Goal: Information Seeking & Learning: Learn about a topic

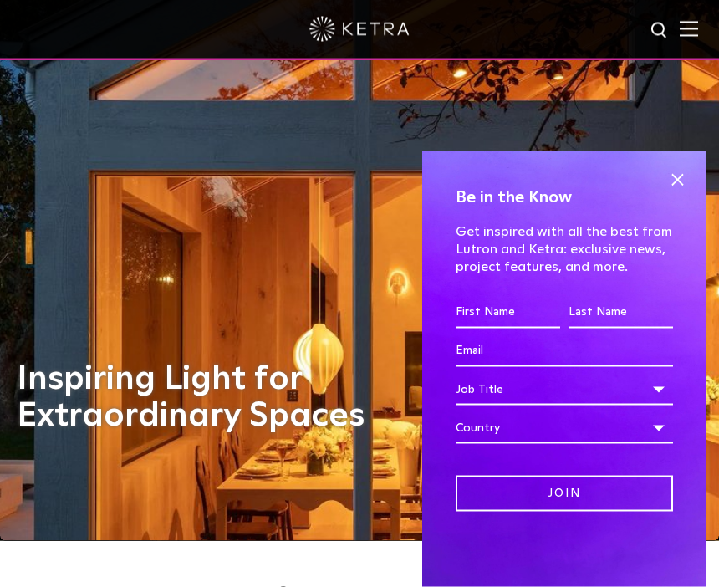
scroll to position [48, 0]
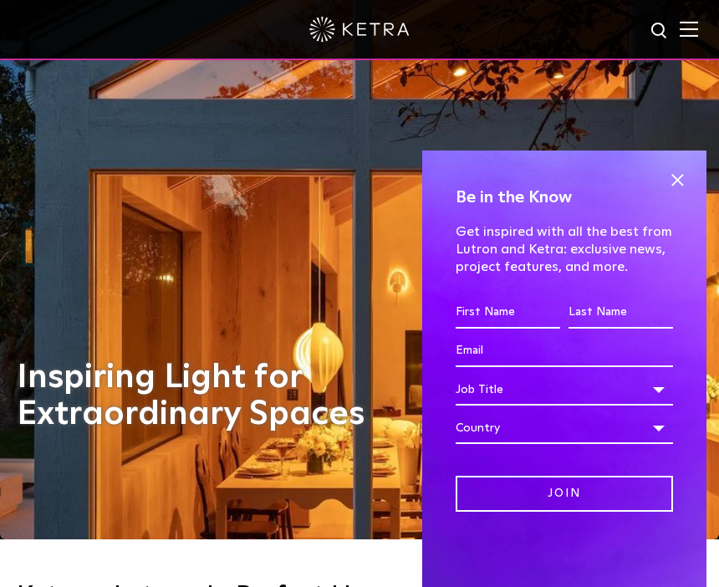
click at [680, 192] on span at bounding box center [677, 179] width 25 height 25
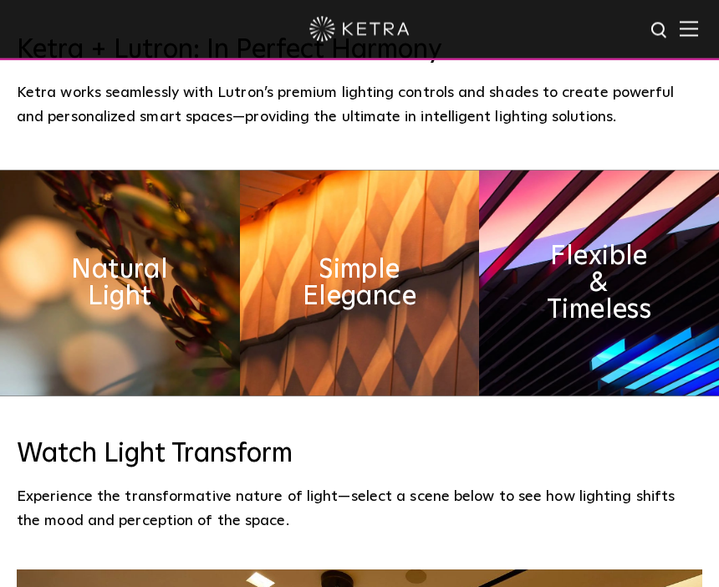
scroll to position [596, 0]
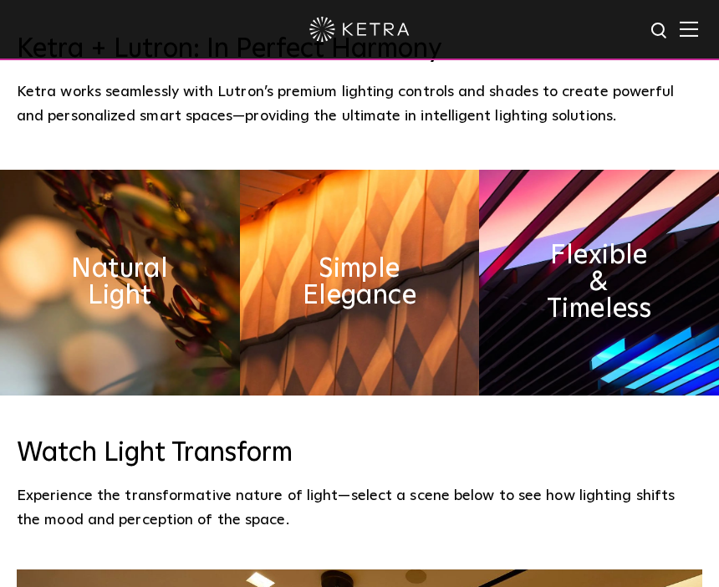
click at [147, 310] on h2 "Natural Light" at bounding box center [120, 283] width 120 height 54
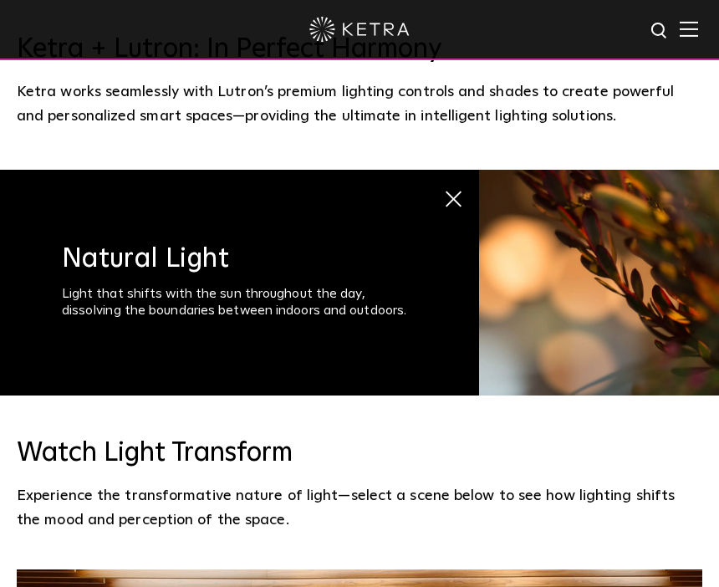
click at [449, 206] on span at bounding box center [449, 199] width 13 height 13
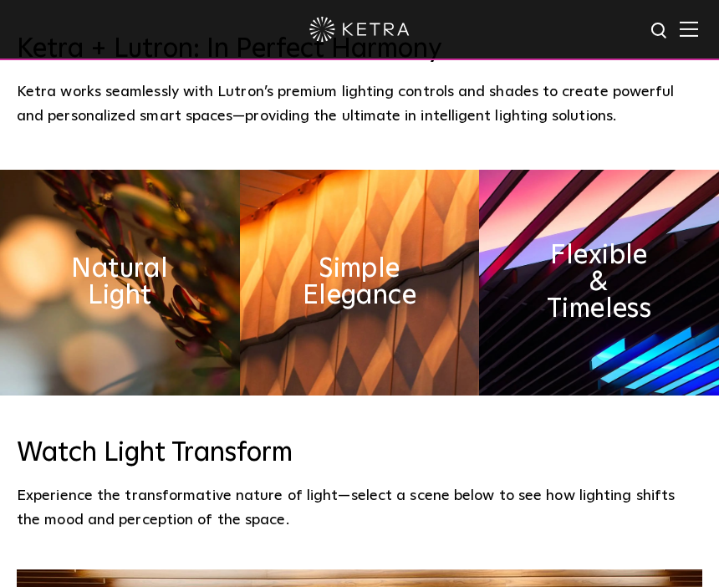
click at [396, 310] on h2 "Simple Elegance" at bounding box center [359, 283] width 120 height 54
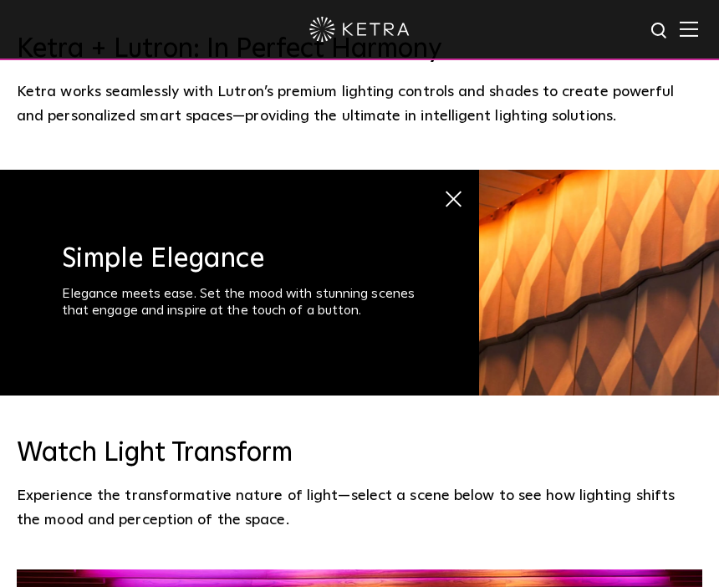
click at [454, 206] on span at bounding box center [449, 199] width 13 height 13
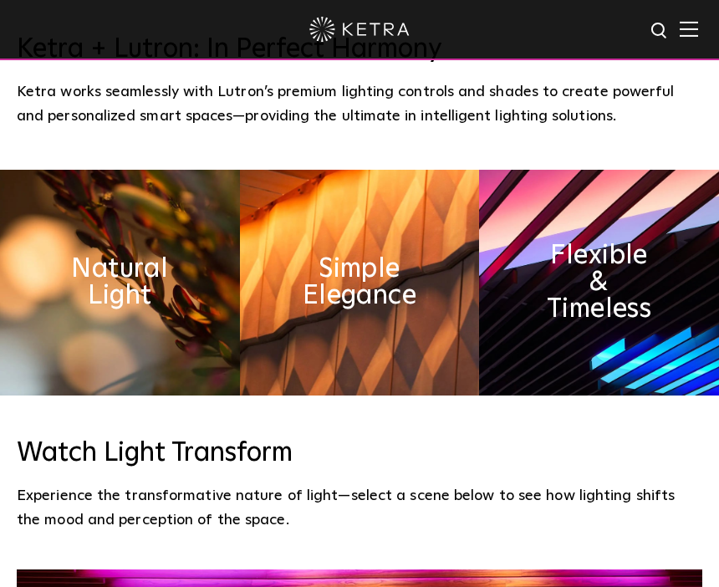
click at [608, 317] on h2 "Flexible & Timeless" at bounding box center [600, 283] width 120 height 80
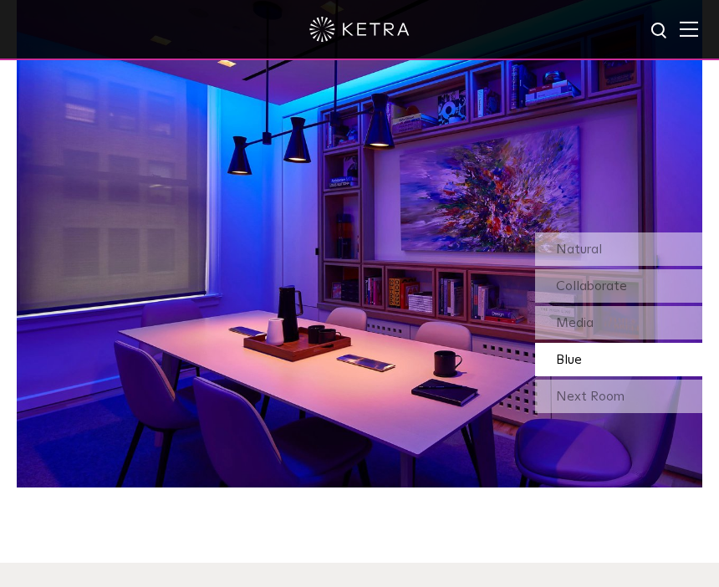
scroll to position [1209, 0]
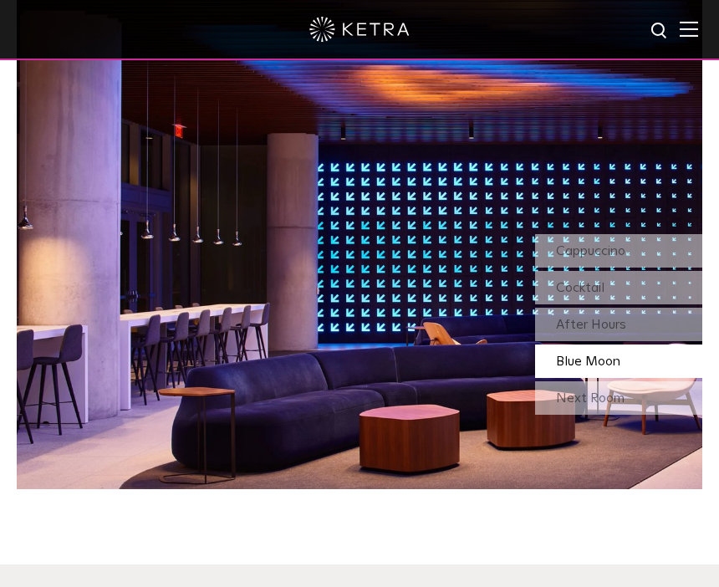
click at [573, 415] on div "Next Room" at bounding box center [618, 397] width 167 height 33
click at [639, 268] on div "Cappuccino" at bounding box center [618, 250] width 167 height 33
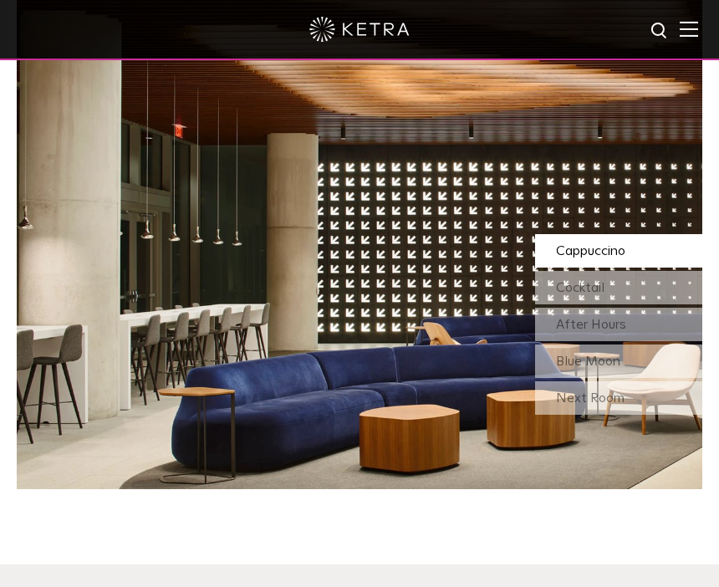
click at [636, 305] on div "Cocktail" at bounding box center [618, 287] width 167 height 33
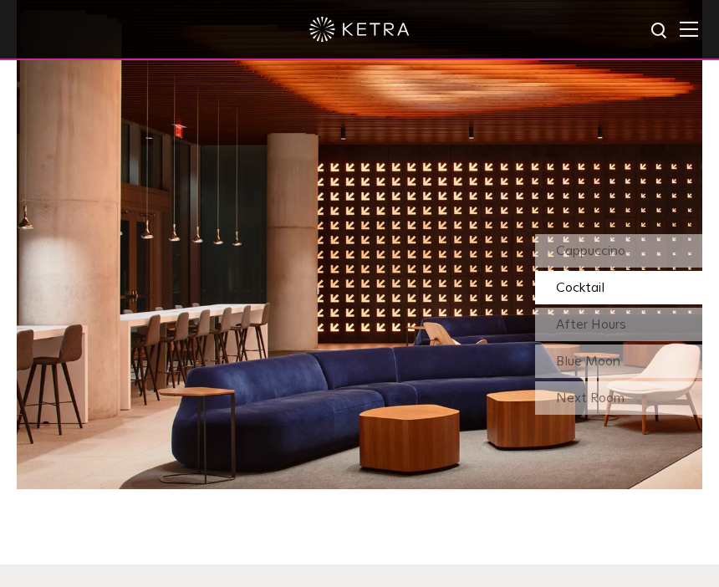
click at [634, 341] on div "After Hours" at bounding box center [618, 324] width 167 height 33
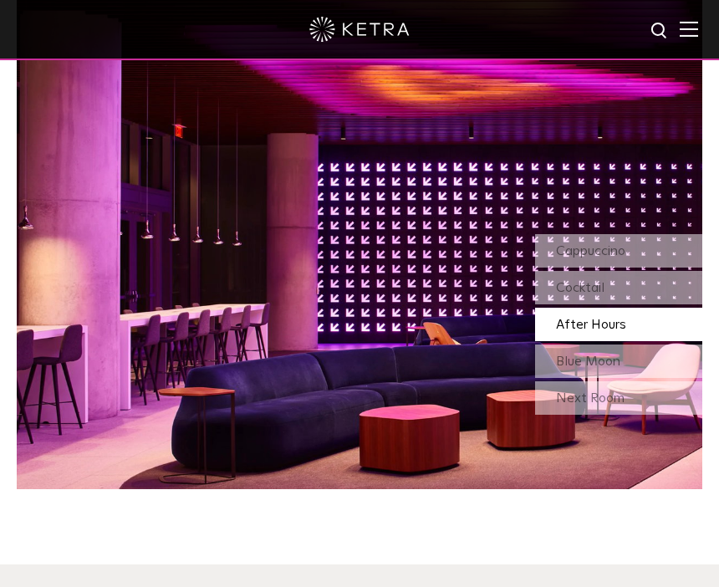
click at [612, 368] on span "Blue Moon" at bounding box center [588, 361] width 64 height 13
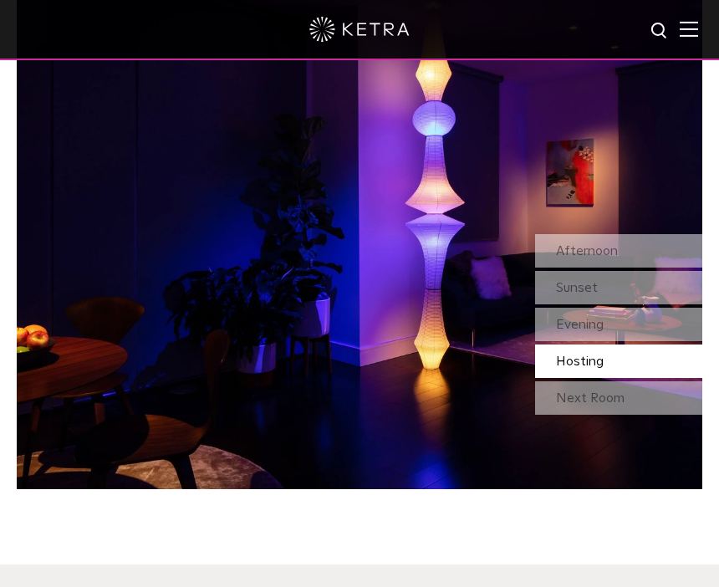
click at [604, 258] on span "Afternoon" at bounding box center [587, 250] width 62 height 13
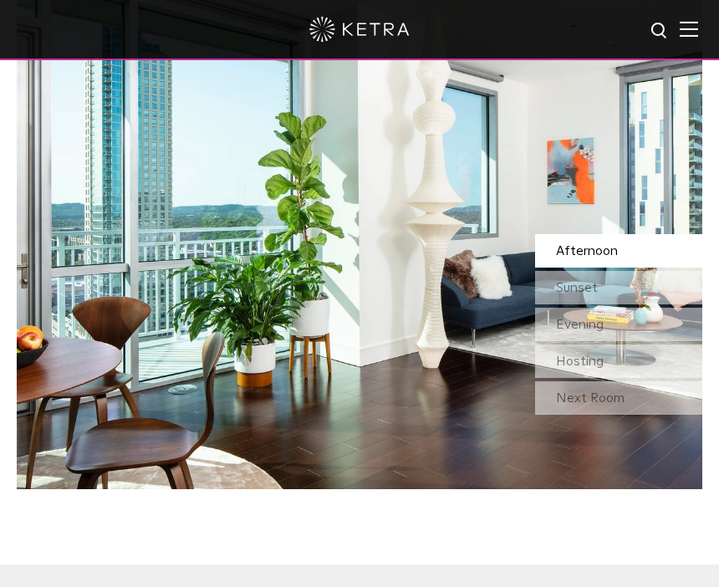
click at [605, 305] on div "Sunset" at bounding box center [618, 287] width 167 height 33
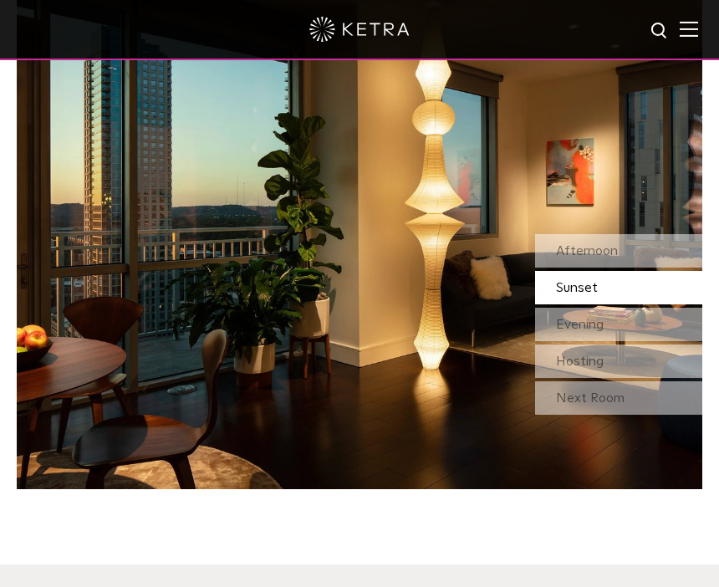
click at [602, 331] on span "Evening" at bounding box center [580, 324] width 48 height 13
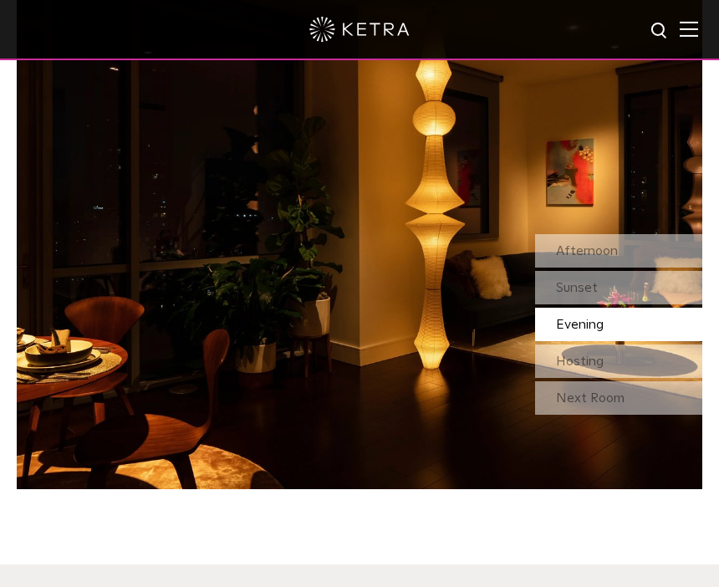
click at [614, 305] on div "Sunset" at bounding box center [618, 287] width 167 height 33
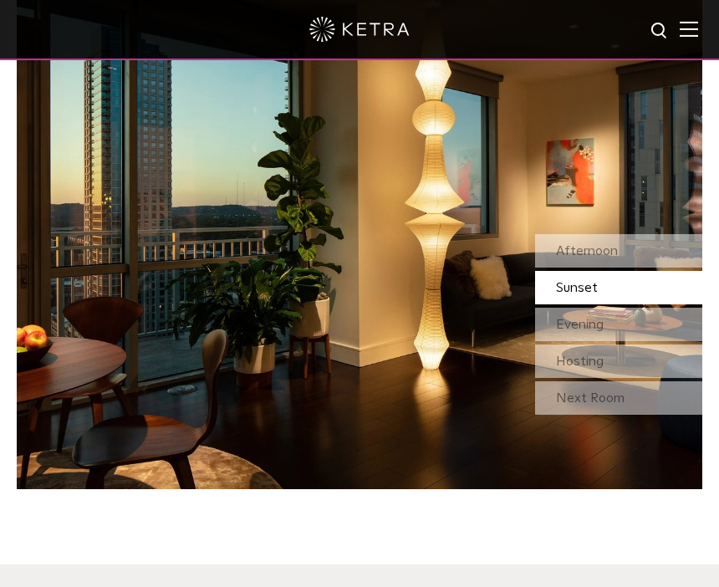
click at [612, 341] on div "Evening" at bounding box center [618, 324] width 167 height 33
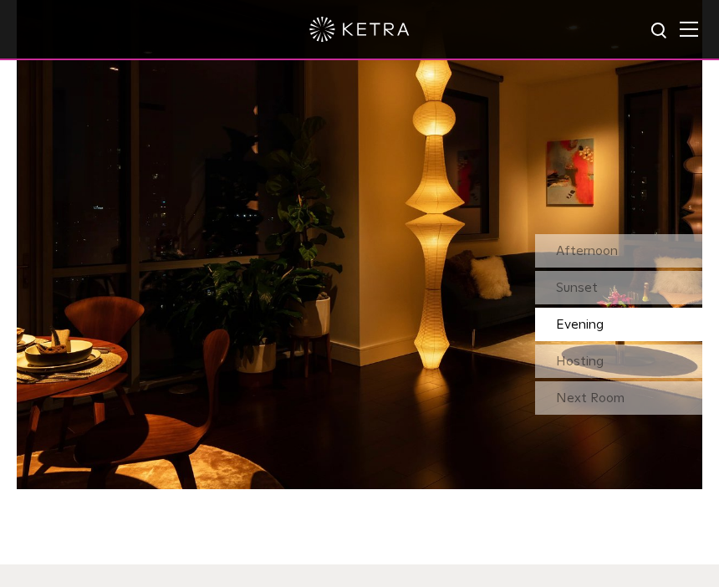
click at [612, 378] on div "Hosting" at bounding box center [618, 361] width 167 height 33
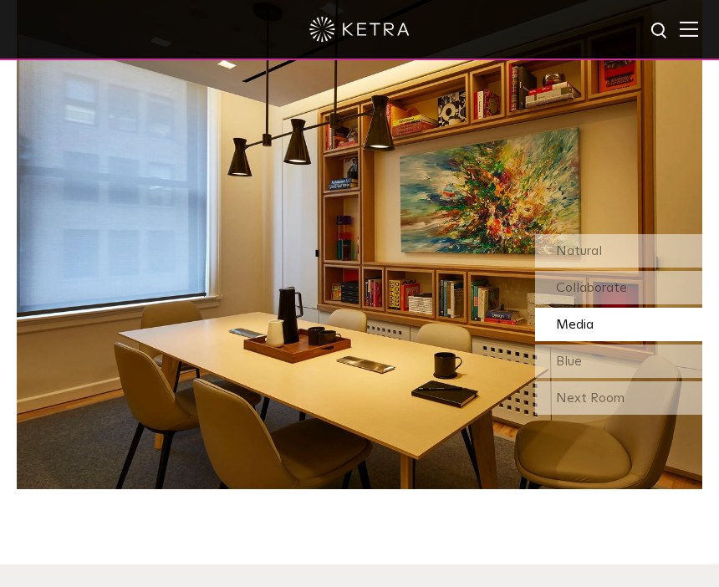
click at [608, 415] on div "Next Room" at bounding box center [618, 397] width 167 height 33
click at [591, 415] on div "Next Room" at bounding box center [618, 397] width 167 height 33
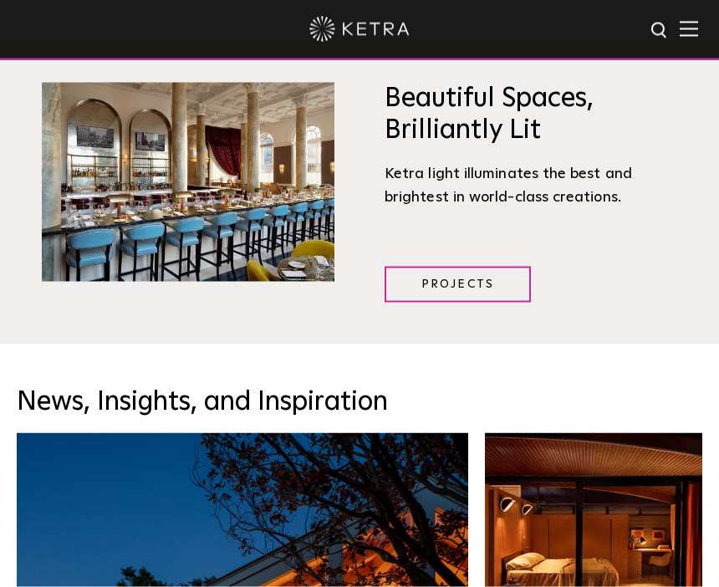
scroll to position [1733, 0]
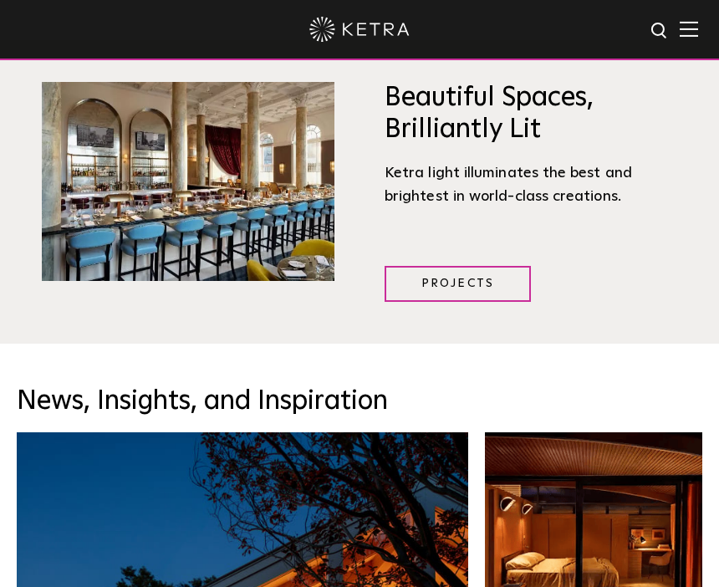
click at [484, 302] on link "Projects" at bounding box center [458, 284] width 146 height 36
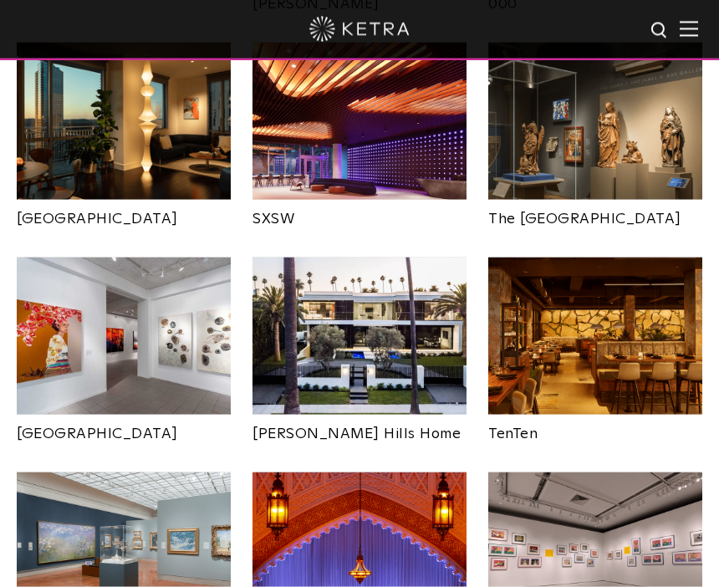
scroll to position [1448, 0]
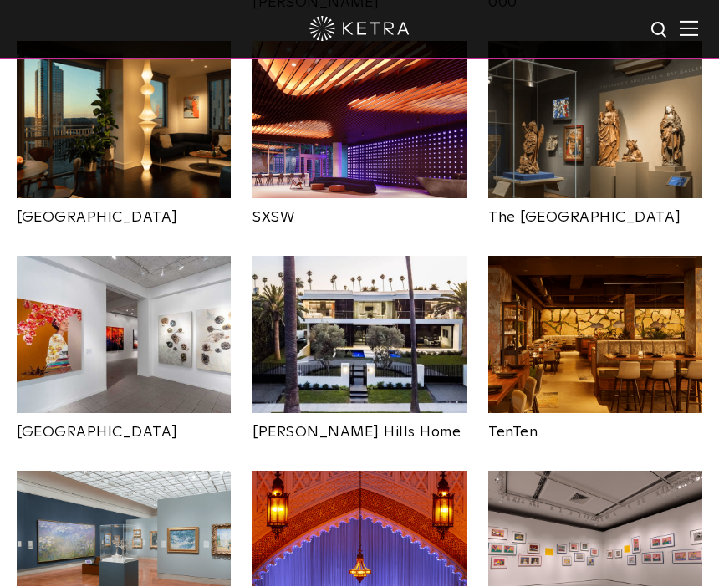
click at [392, 319] on img at bounding box center [360, 339] width 214 height 165
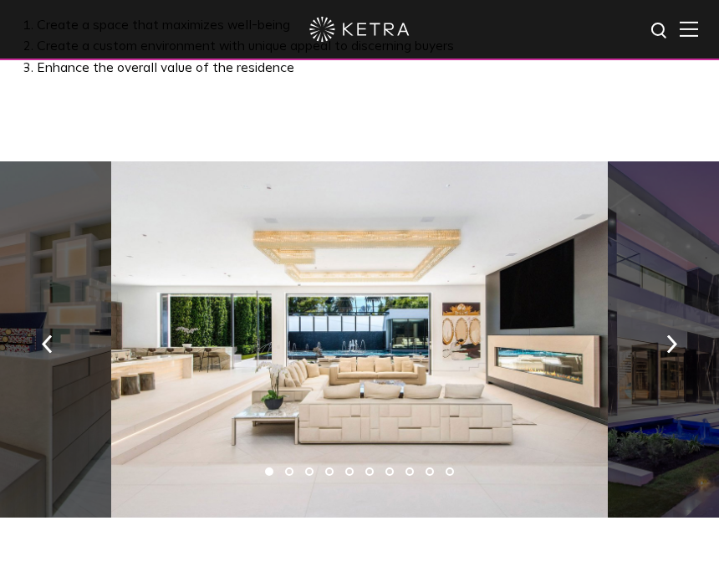
scroll to position [999, 0]
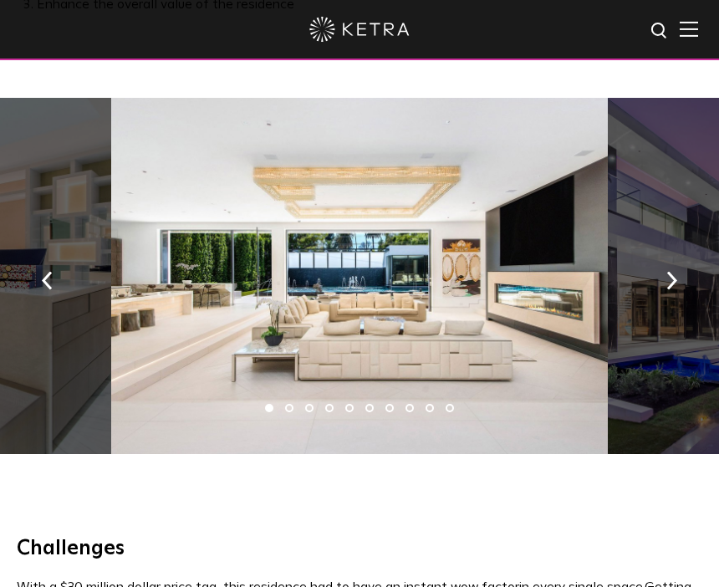
click at [670, 250] on button "button" at bounding box center [672, 279] width 36 height 58
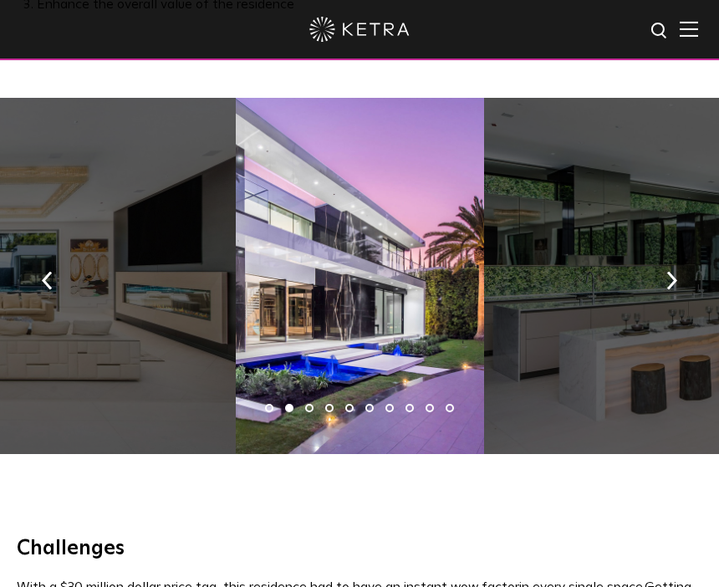
click at [663, 250] on button "button" at bounding box center [672, 279] width 36 height 58
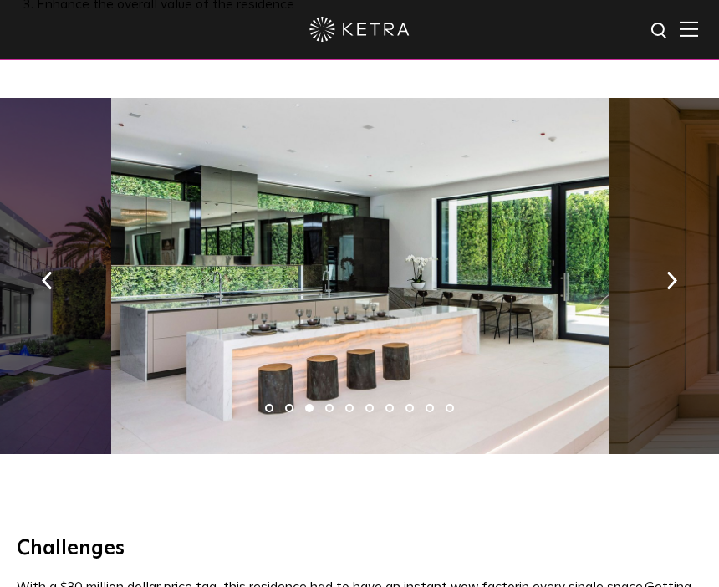
click at [666, 259] on button "button" at bounding box center [672, 279] width 36 height 58
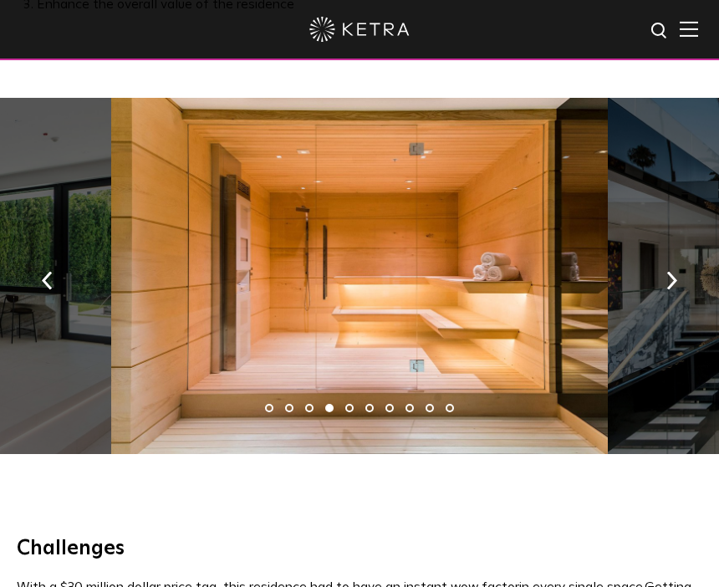
click at [663, 280] on button "button" at bounding box center [672, 279] width 36 height 58
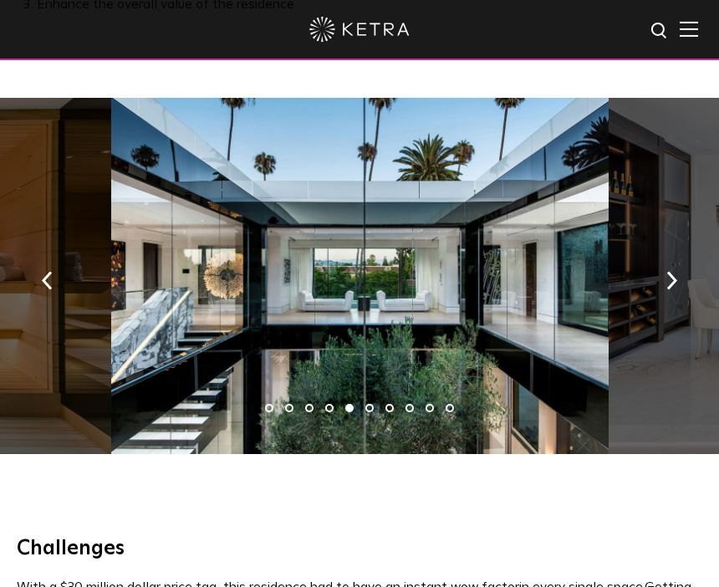
click at [683, 271] on button "button" at bounding box center [672, 279] width 36 height 58
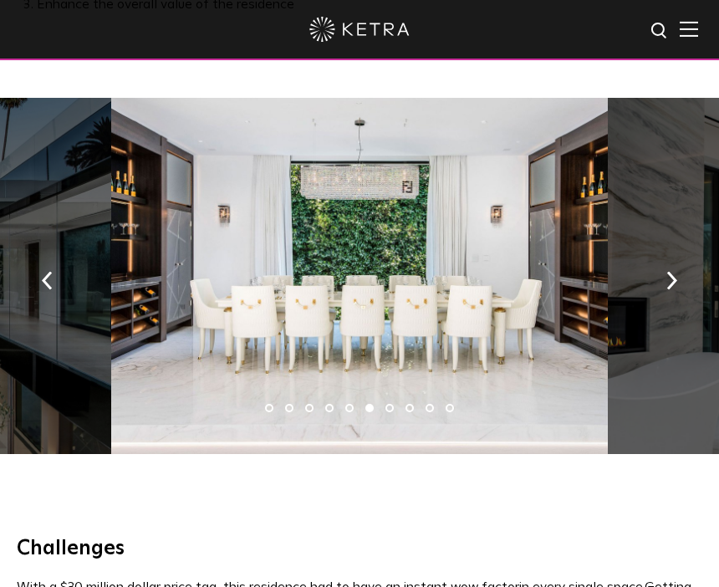
click at [676, 271] on img "button" at bounding box center [672, 280] width 11 height 18
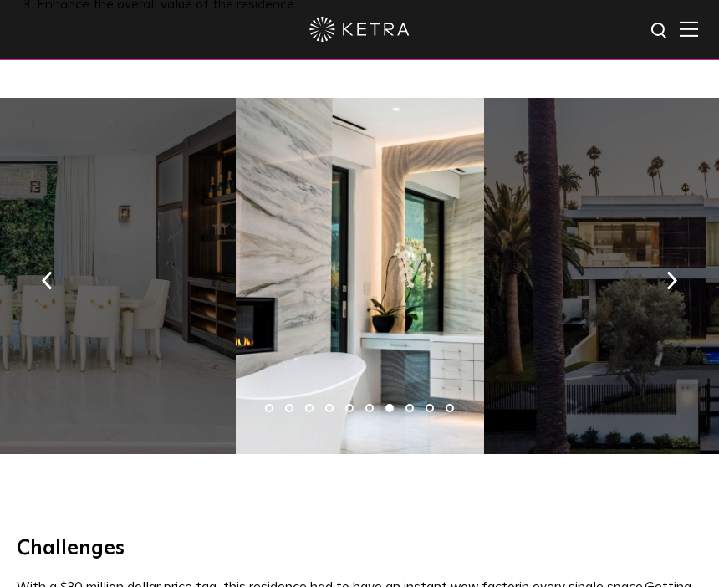
click at [668, 271] on img "button" at bounding box center [672, 280] width 11 height 18
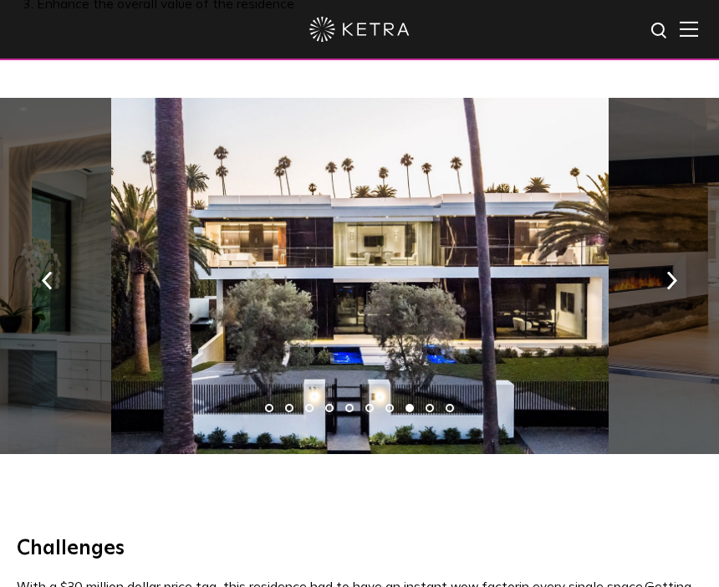
click at [668, 271] on img "button" at bounding box center [672, 280] width 11 height 18
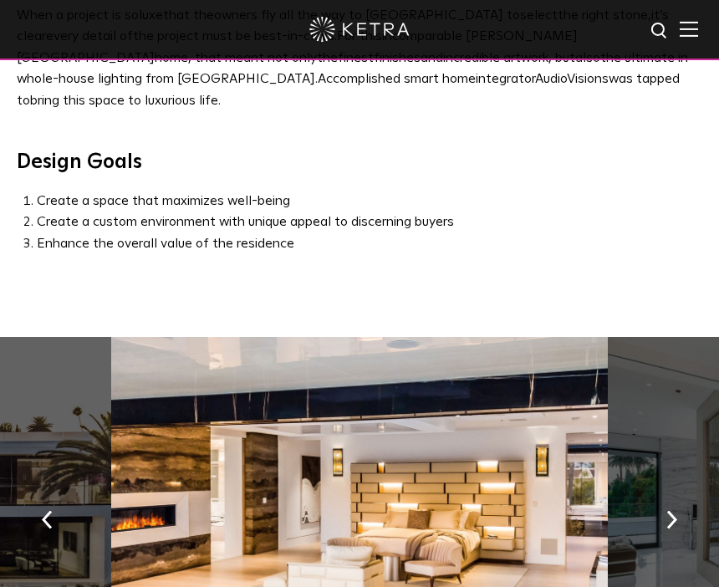
scroll to position [750, 0]
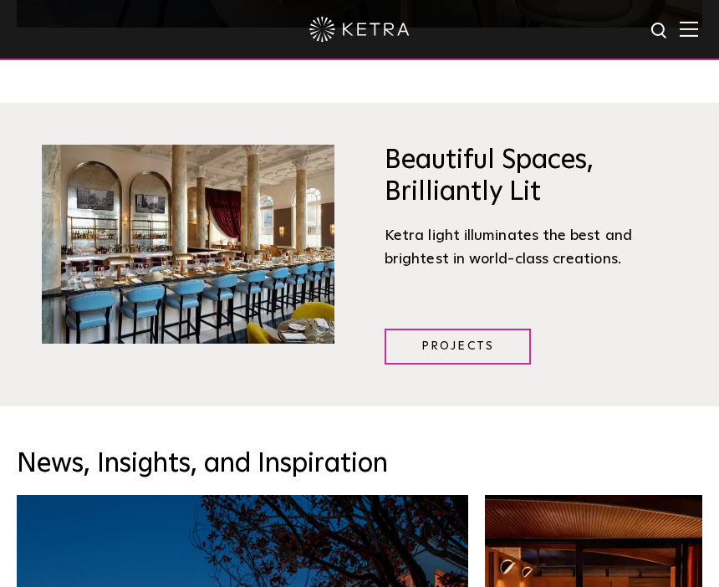
scroll to position [1600, 0]
